Goal: Find contact information: Find contact information

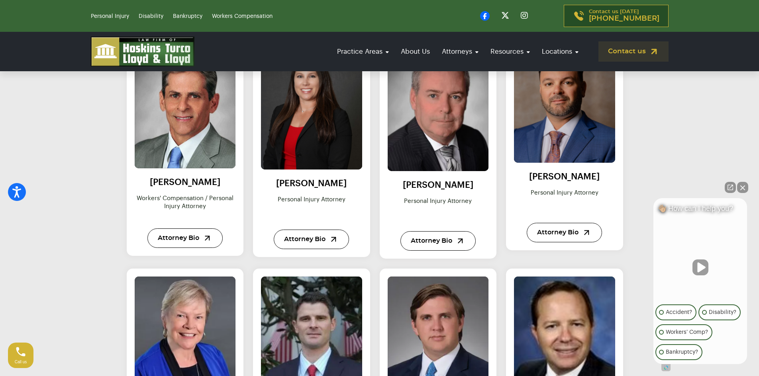
scroll to position [597, 0]
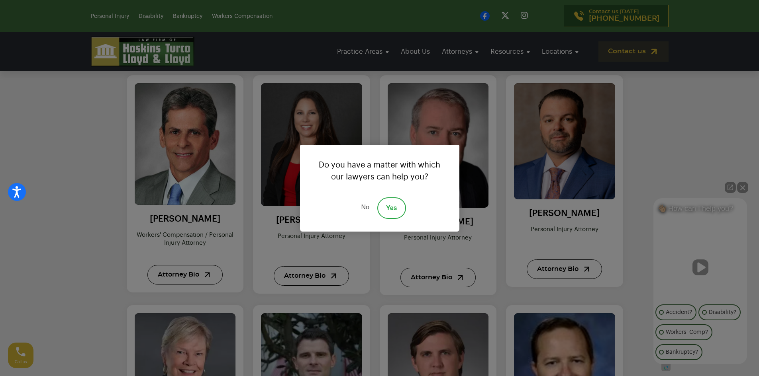
click at [368, 210] on link "No" at bounding box center [365, 209] width 24 height 22
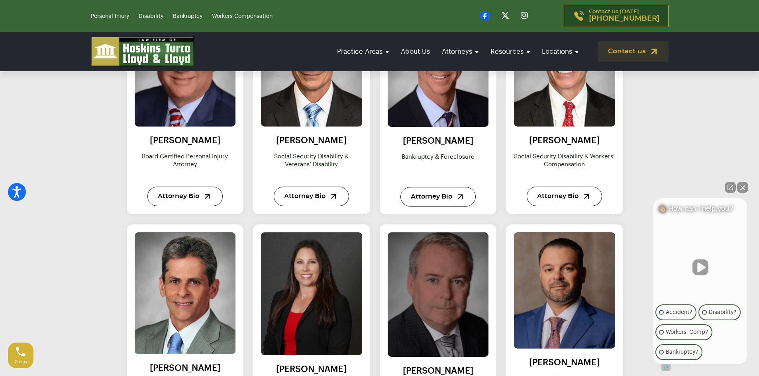
scroll to position [438, 0]
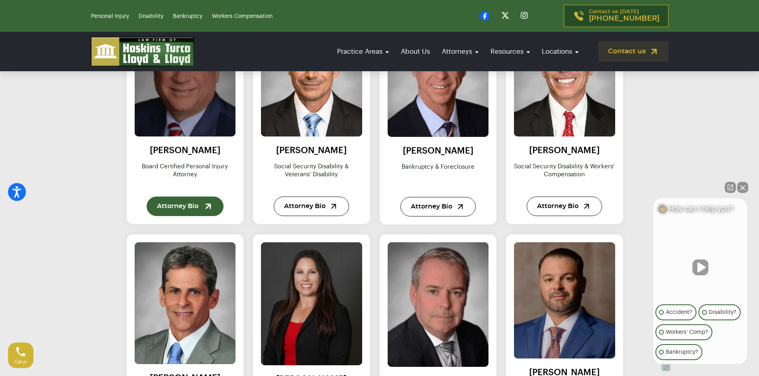
click at [173, 198] on link "Attorney Bio" at bounding box center [185, 207] width 77 height 20
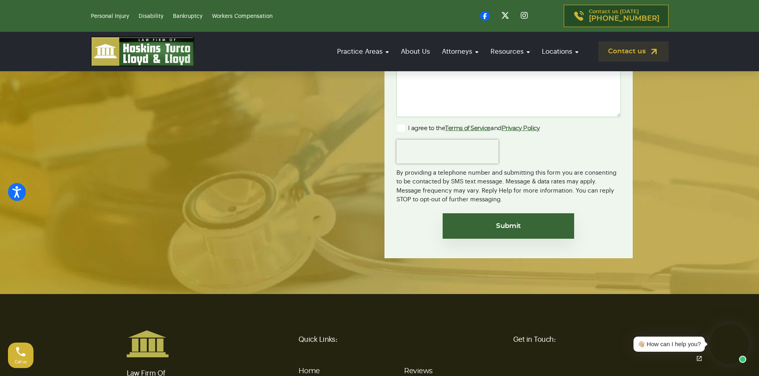
scroll to position [1923, 0]
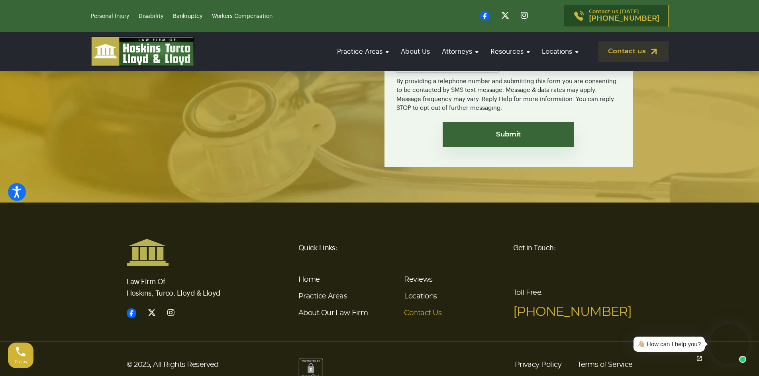
click at [429, 310] on link "Contact Us" at bounding box center [422, 313] width 37 height 7
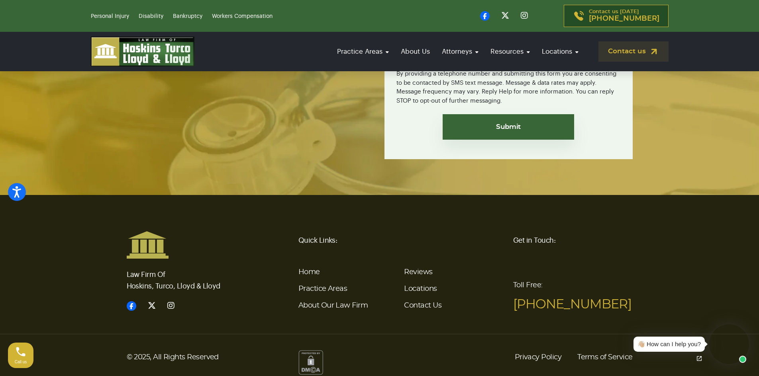
scroll to position [1865, 0]
